Goal: Navigation & Orientation: Find specific page/section

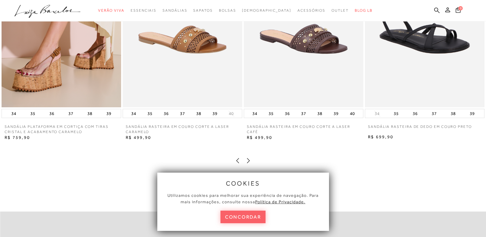
scroll to position [1060, 0]
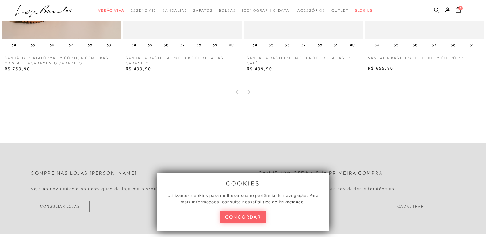
click at [246, 95] on icon at bounding box center [248, 92] width 6 height 6
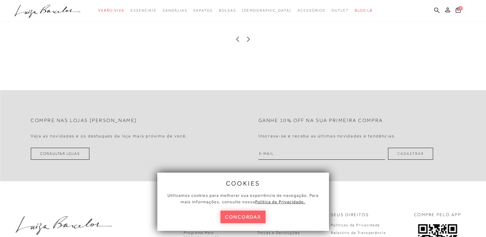
scroll to position [1121, 0]
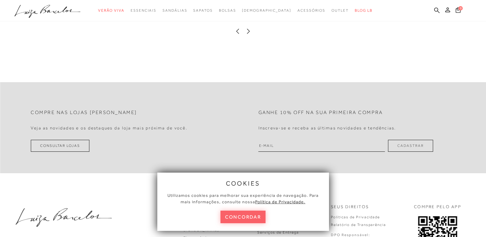
click at [246, 34] on icon at bounding box center [248, 31] width 6 height 6
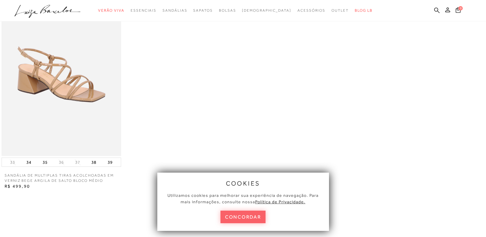
scroll to position [935, 0]
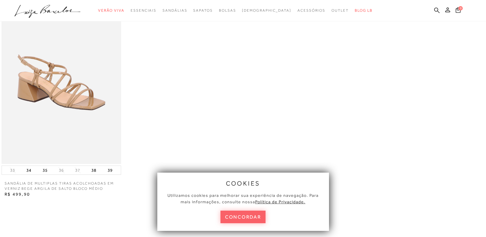
click at [51, 120] on img at bounding box center [62, 74] width 120 height 179
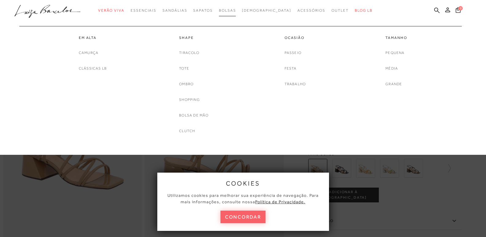
click at [234, 11] on span "Bolsas" at bounding box center [227, 10] width 17 height 4
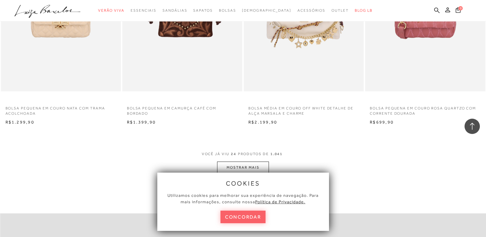
scroll to position [1277, 0]
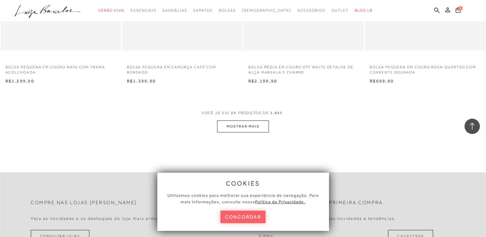
click at [238, 129] on button "MOSTRAR MAIS" at bounding box center [243, 127] width 52 height 12
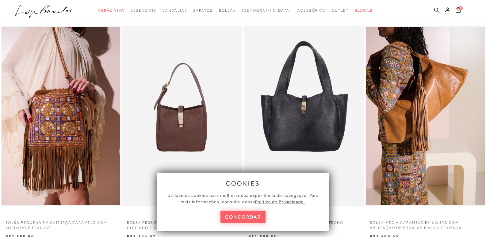
scroll to position [0, 0]
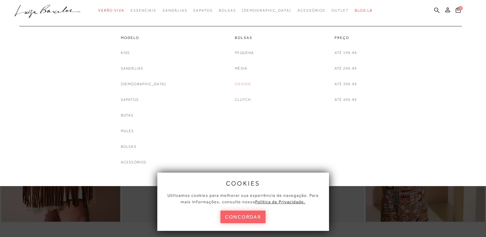
click at [243, 84] on link "Grande" at bounding box center [243, 84] width 17 height 6
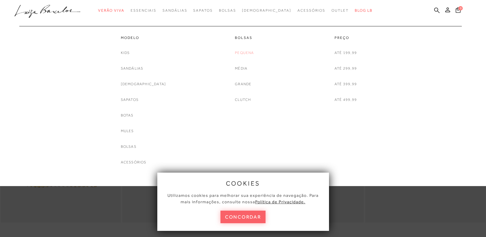
click at [242, 53] on link "Pequena" at bounding box center [244, 53] width 19 height 6
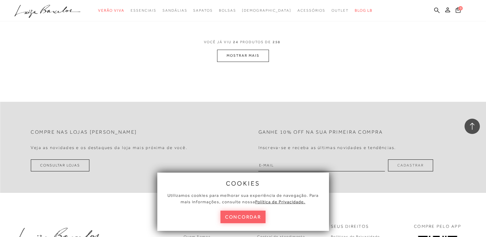
scroll to position [1370, 0]
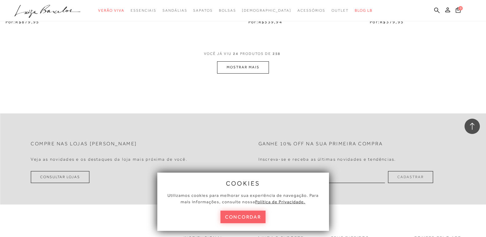
click at [258, 66] on button "MOSTRAR MAIS" at bounding box center [243, 67] width 52 height 12
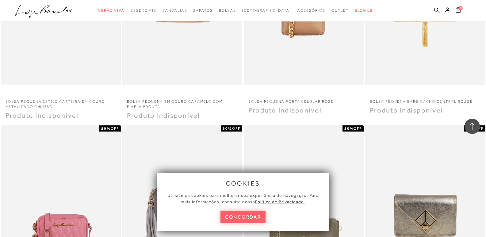
scroll to position [2354, 0]
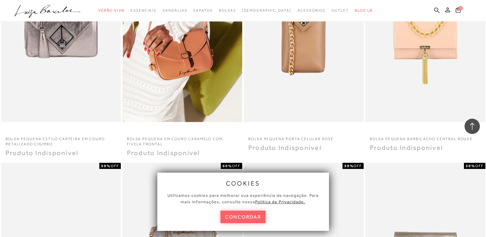
click at [222, 57] on img at bounding box center [182, 32] width 119 height 180
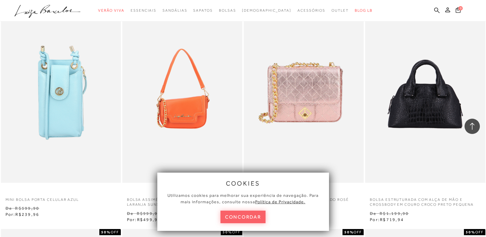
scroll to position [781, 0]
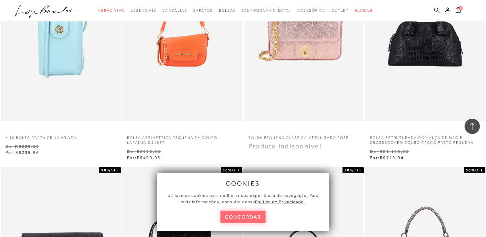
click at [243, 215] on button "concordar" at bounding box center [243, 217] width 45 height 13
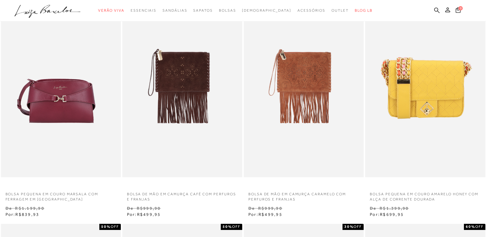
scroll to position [0, 0]
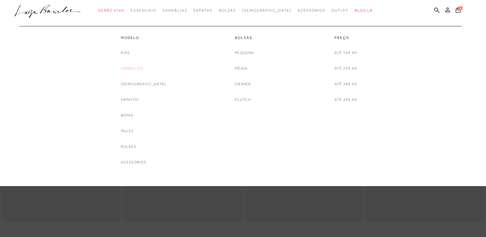
click at [140, 66] on link "Sandálias" at bounding box center [132, 68] width 23 height 6
